Goal: Task Accomplishment & Management: Complete application form

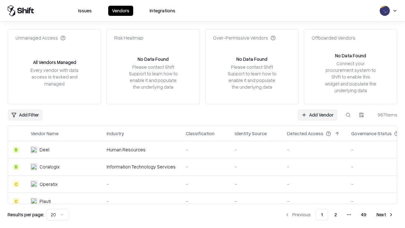
click at [317, 115] on link "Add Vendor" at bounding box center [318, 114] width 40 height 11
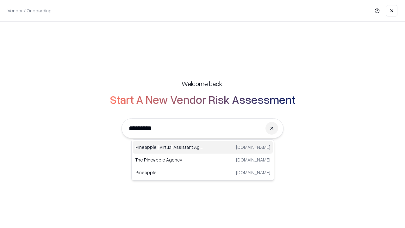
click at [203, 147] on div "Pineapple | Virtual Assistant Agency [DOMAIN_NAME]" at bounding box center [203, 147] width 140 height 13
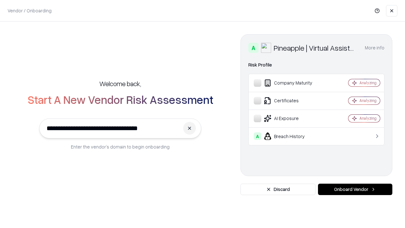
type input "**********"
click at [355, 189] on button "Onboard Vendor" at bounding box center [355, 188] width 74 height 11
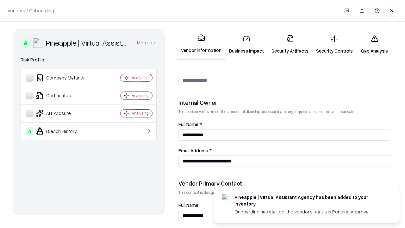
scroll to position [328, 0]
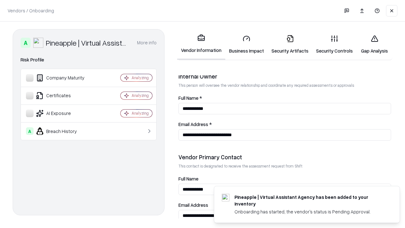
click at [246, 44] on link "Business Impact" at bounding box center [246, 44] width 42 height 29
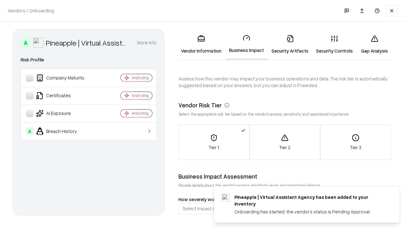
click at [290, 44] on link "Security Artifacts" at bounding box center [290, 44] width 45 height 29
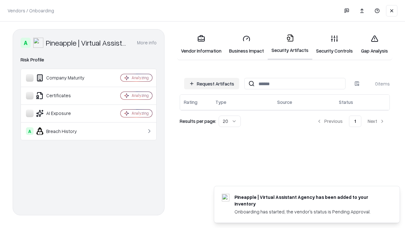
click at [212, 84] on button "Request Artifacts" at bounding box center [211, 83] width 55 height 11
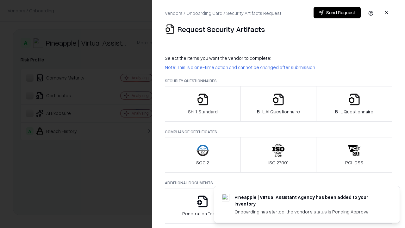
click at [202, 104] on icon "button" at bounding box center [202, 99] width 13 height 13
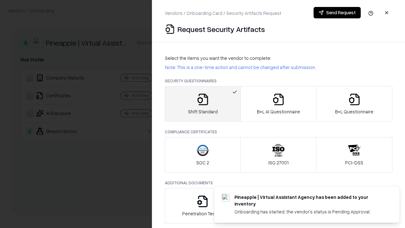
click at [337, 13] on button "Send Request" at bounding box center [336, 12] width 47 height 11
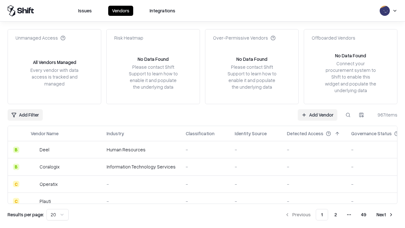
click at [348, 115] on button at bounding box center [347, 114] width 11 height 11
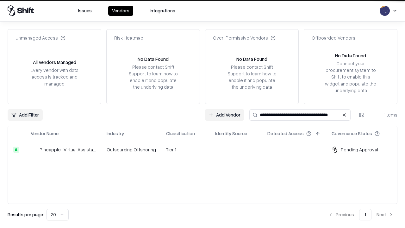
type input "**********"
click at [206, 149] on td "Tier 1" at bounding box center [185, 149] width 49 height 17
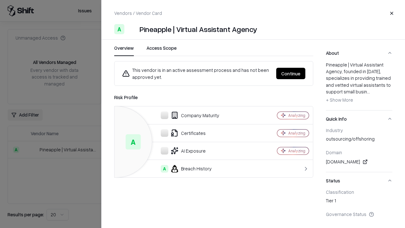
click at [291, 73] on button "Continue" at bounding box center [290, 73] width 29 height 11
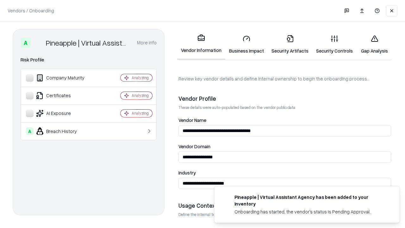
click at [290, 44] on link "Security Artifacts" at bounding box center [290, 44] width 45 height 29
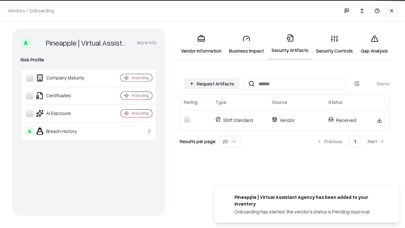
click at [374, 44] on link "Gap Analysis" at bounding box center [375, 44] width 36 height 29
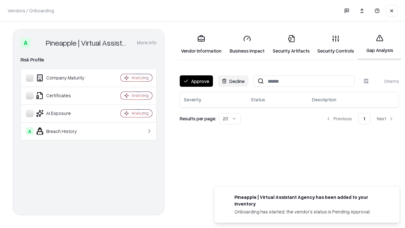
click at [196, 81] on button "Approve" at bounding box center [196, 80] width 33 height 11
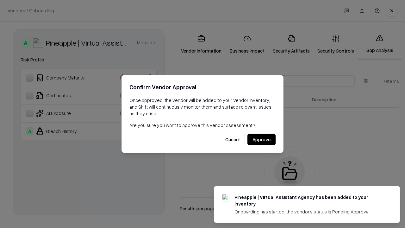
click at [261, 139] on button "Approve" at bounding box center [261, 139] width 28 height 11
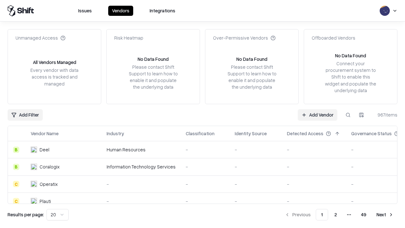
type input "**********"
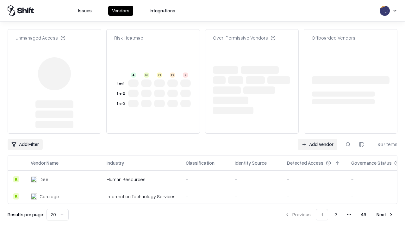
click at [317, 139] on link "Add Vendor" at bounding box center [318, 144] width 40 height 11
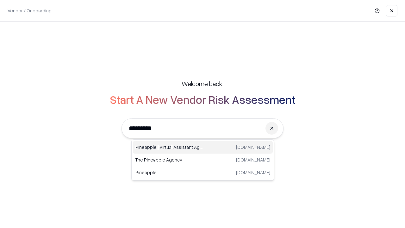
click at [203, 147] on div "Pineapple | Virtual Assistant Agency [DOMAIN_NAME]" at bounding box center [203, 147] width 140 height 13
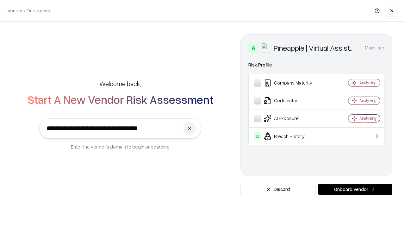
type input "**********"
click at [355, 189] on button "Onboard Vendor" at bounding box center [355, 188] width 74 height 11
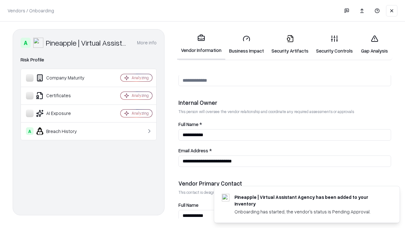
scroll to position [328, 0]
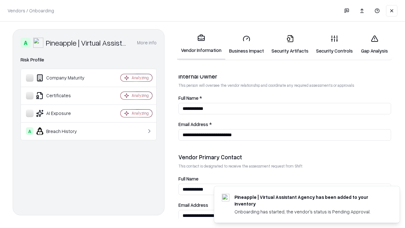
click at [374, 44] on link "Gap Analysis" at bounding box center [375, 44] width 36 height 29
